Goal: Task Accomplishment & Management: Use online tool/utility

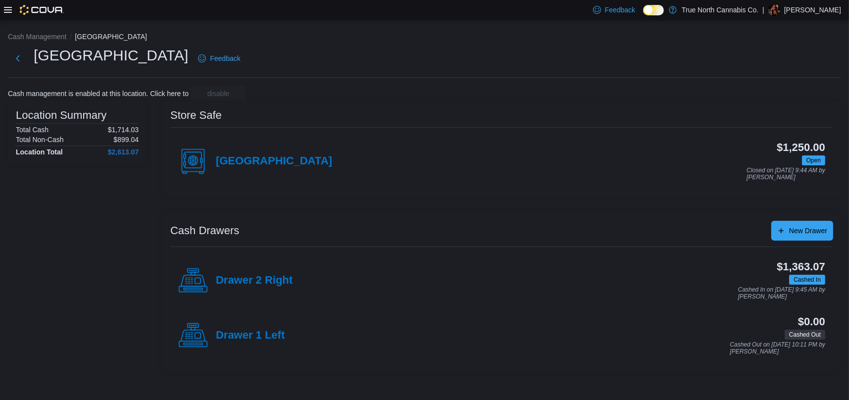
click at [9, 4] on div at bounding box center [34, 10] width 60 height 20
click at [7, 14] on div at bounding box center [34, 10] width 60 height 20
click at [6, 10] on icon at bounding box center [8, 10] width 8 height 8
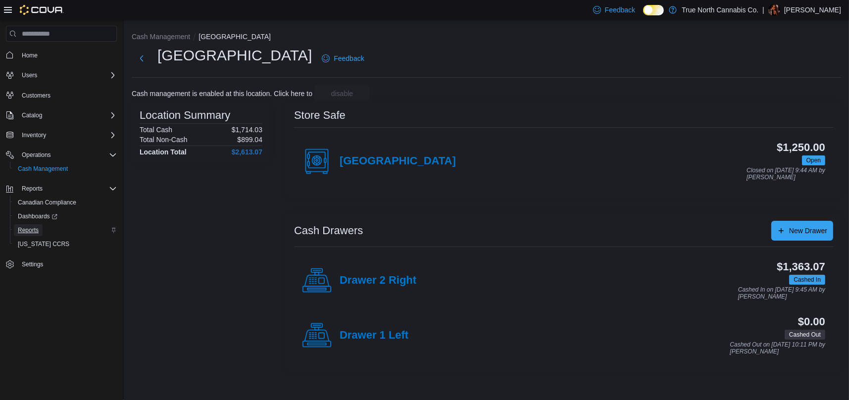
click at [14, 232] on link "Reports" at bounding box center [28, 230] width 29 height 12
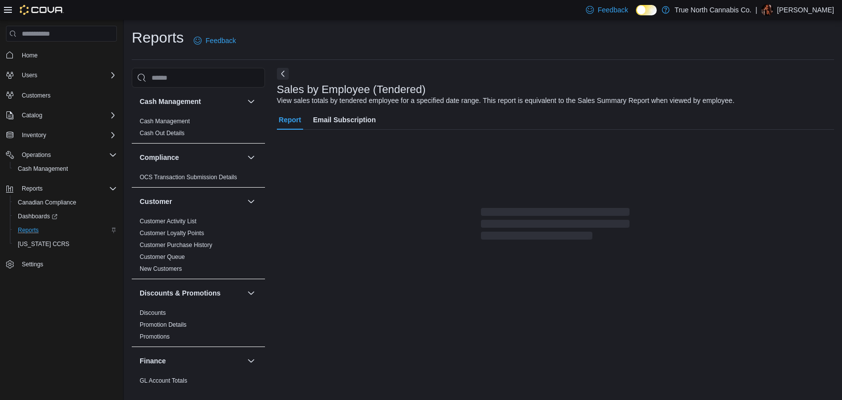
scroll to position [7, 0]
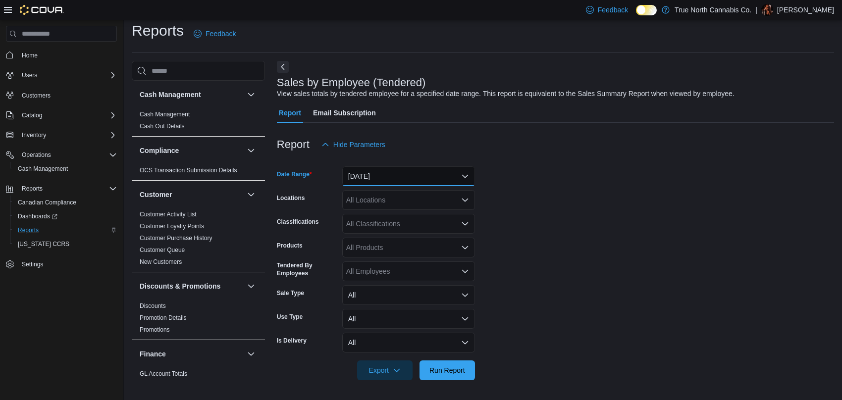
click at [388, 178] on button "[DATE]" at bounding box center [408, 176] width 133 height 20
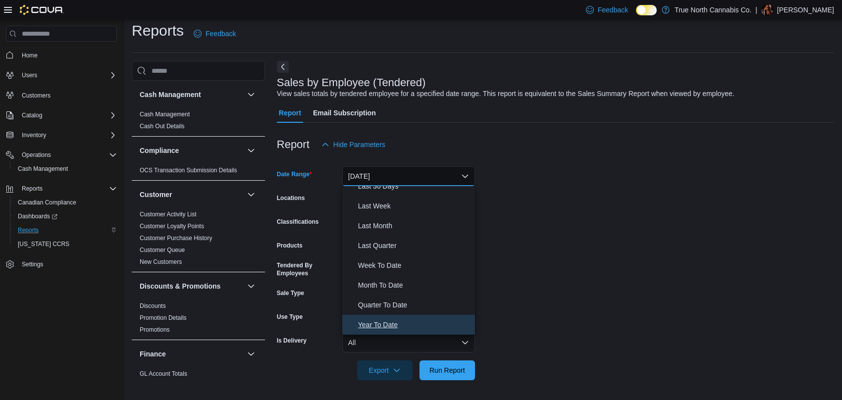
drag, startPoint x: 390, startPoint y: 318, endPoint x: 398, endPoint y: 301, distance: 19.5
click at [390, 315] on button "Year To Date" at bounding box center [408, 325] width 133 height 20
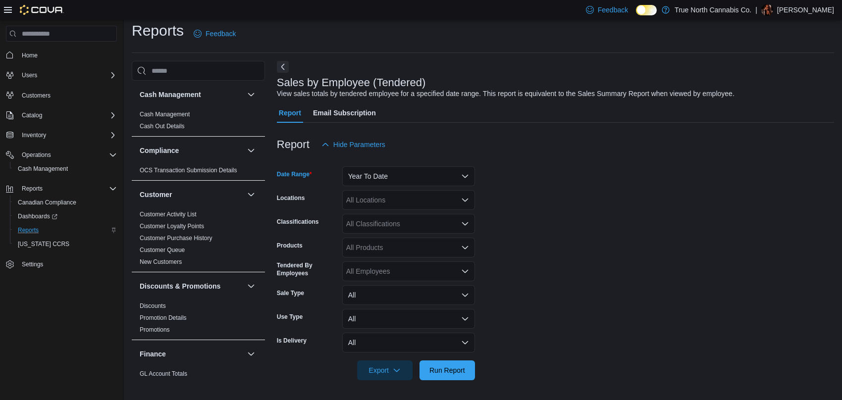
click at [413, 200] on div "All Locations" at bounding box center [408, 200] width 133 height 20
type input "****"
click at [424, 216] on div "[GEOGRAPHIC_DATA]" at bounding box center [408, 217] width 121 height 10
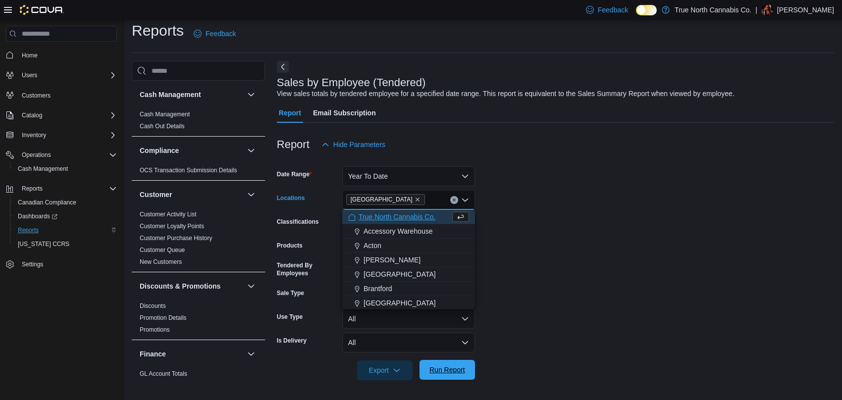
drag, startPoint x: 453, startPoint y: 366, endPoint x: 506, endPoint y: 292, distance: 91.2
click at [453, 365] on span "Run Report" at bounding box center [447, 370] width 36 height 10
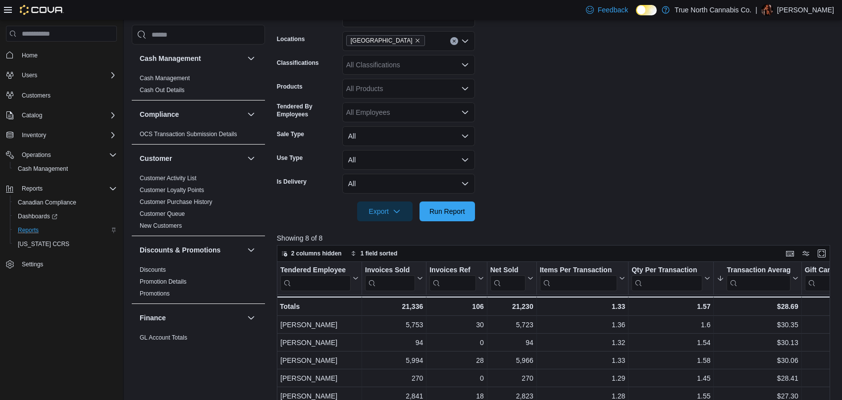
scroll to position [106, 0]
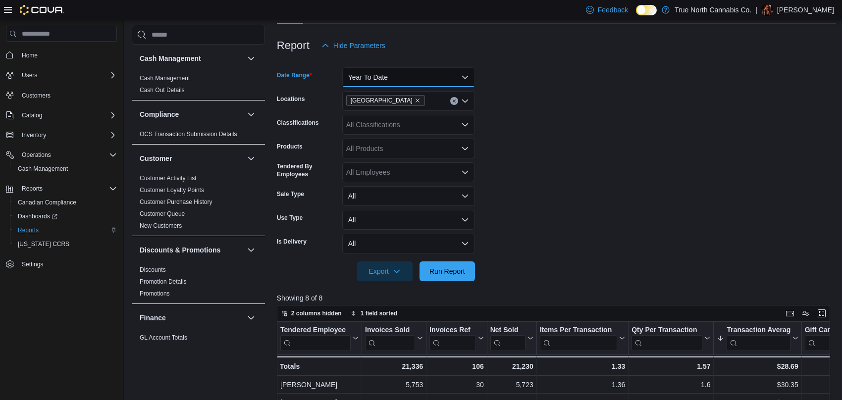
drag, startPoint x: 464, startPoint y: 73, endPoint x: 462, endPoint y: 85, distance: 12.1
click at [464, 74] on button "Year To Date" at bounding box center [408, 77] width 133 height 20
click at [602, 155] on form "Date Range Year To Date Locations [GEOGRAPHIC_DATA] Classifications All Classif…" at bounding box center [556, 168] width 559 height 226
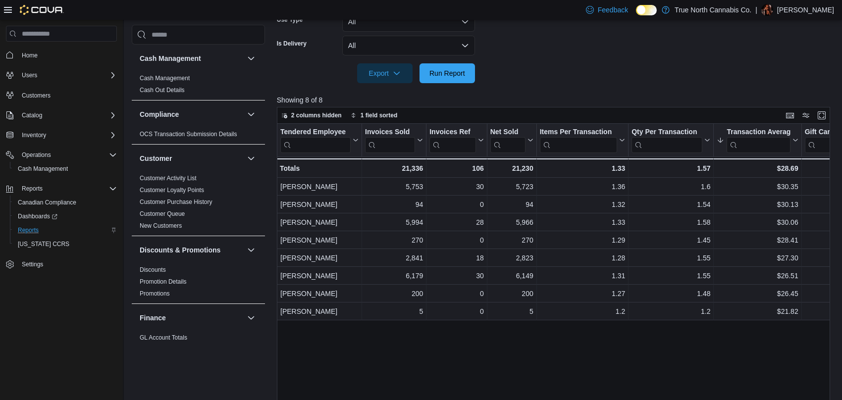
scroll to position [106, 0]
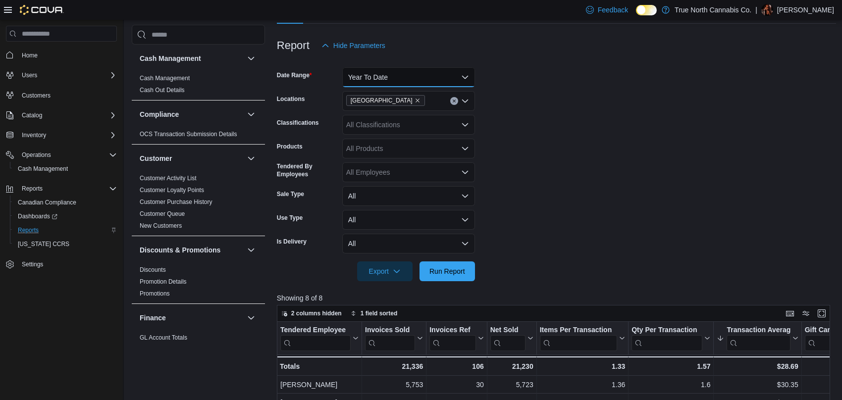
click at [377, 78] on button "Year To Date" at bounding box center [408, 77] width 133 height 20
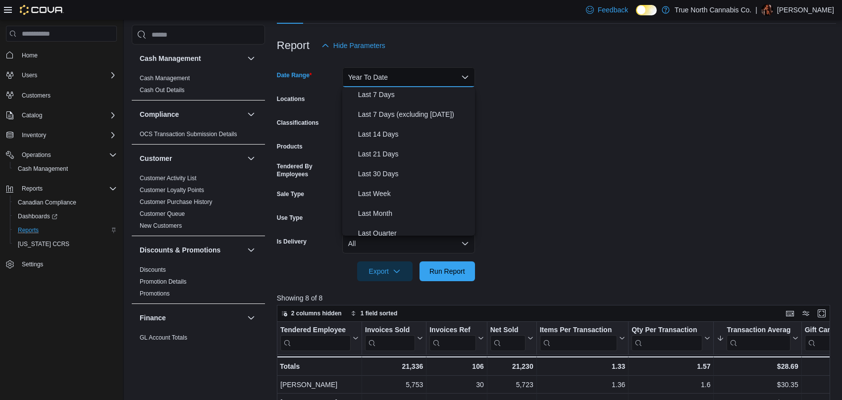
scroll to position [0, 0]
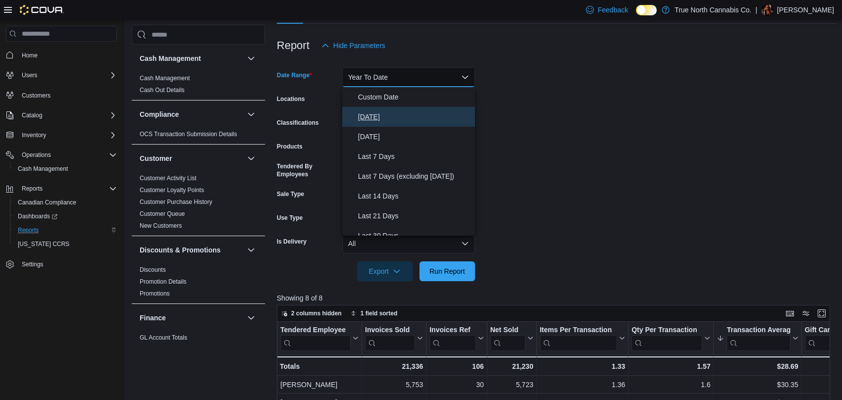
click at [384, 115] on span "[DATE]" at bounding box center [414, 117] width 113 height 12
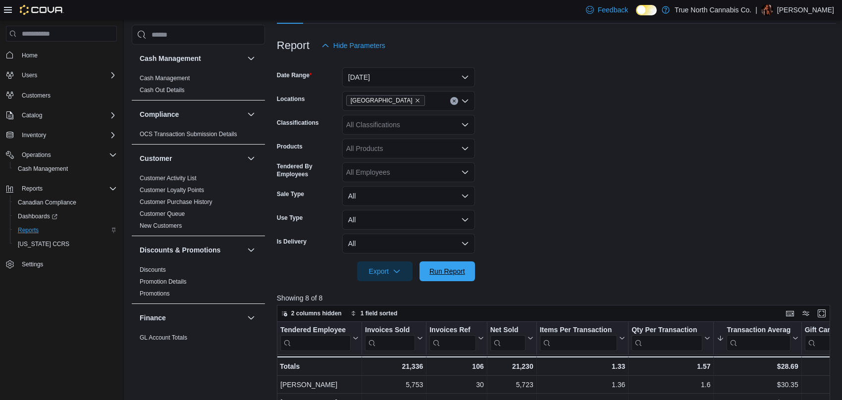
drag, startPoint x: 451, startPoint y: 265, endPoint x: 528, endPoint y: 229, distance: 84.8
click at [451, 265] on span "Run Report" at bounding box center [447, 271] width 44 height 20
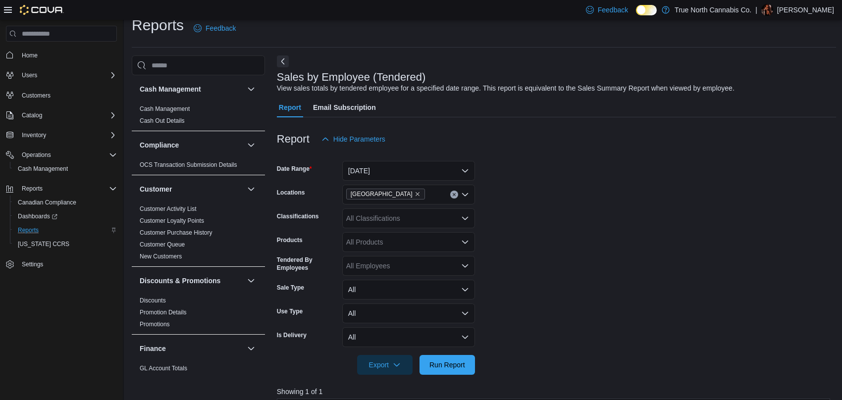
scroll to position [7, 0]
